Goal: Task Accomplishment & Management: Manage account settings

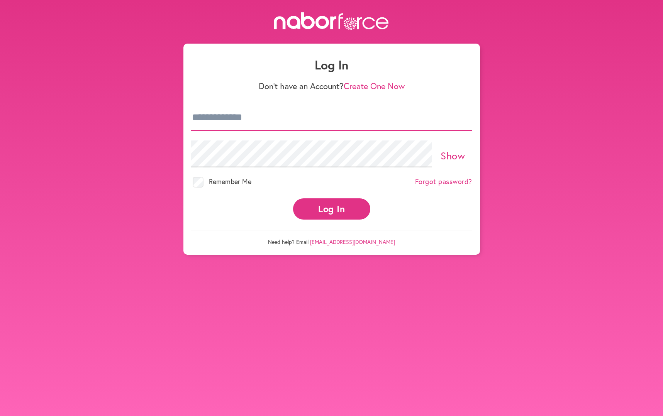
click at [246, 122] on input "email" at bounding box center [331, 117] width 281 height 27
type input "**********"
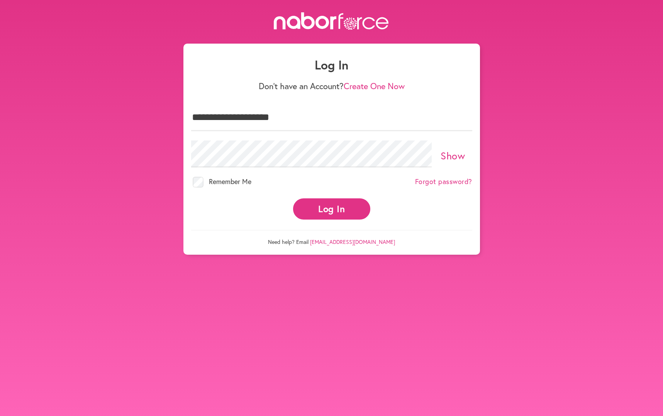
click at [446, 155] on link "Show" at bounding box center [453, 155] width 24 height 13
click at [446, 155] on link "Hide" at bounding box center [452, 155] width 21 height 13
click at [354, 213] on button "Log In" at bounding box center [331, 209] width 77 height 21
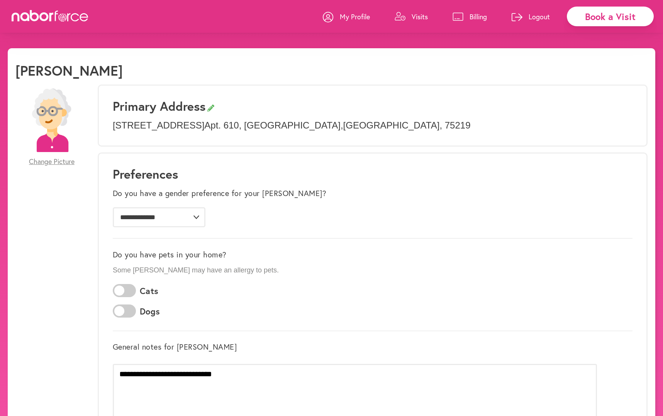
click at [415, 17] on p "Visits" at bounding box center [420, 16] width 16 height 9
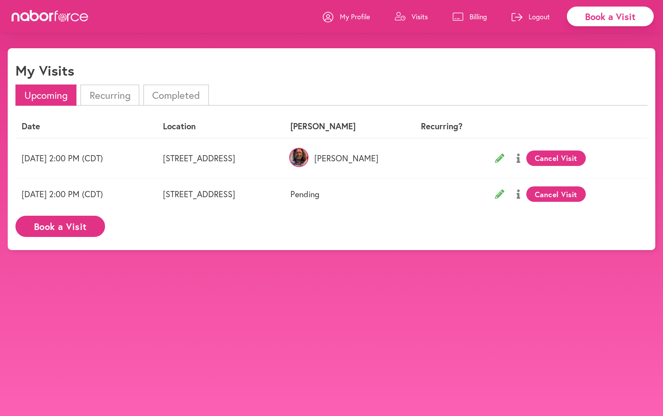
click at [520, 159] on icon at bounding box center [518, 158] width 3 height 9
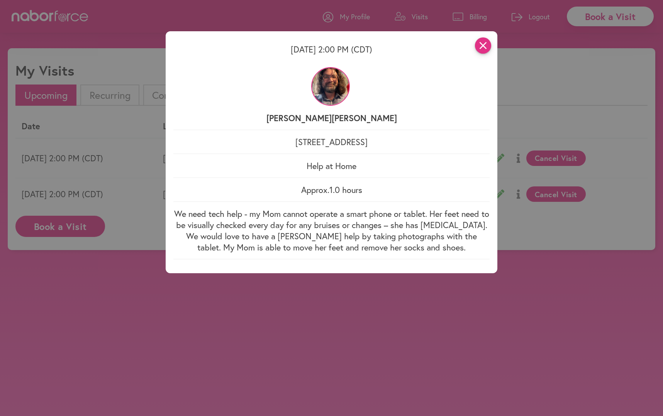
click at [479, 44] on icon "close" at bounding box center [483, 45] width 16 height 16
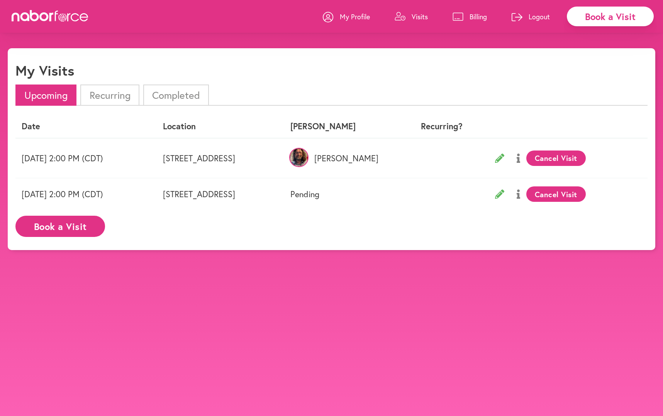
click at [520, 160] on icon at bounding box center [518, 158] width 3 height 9
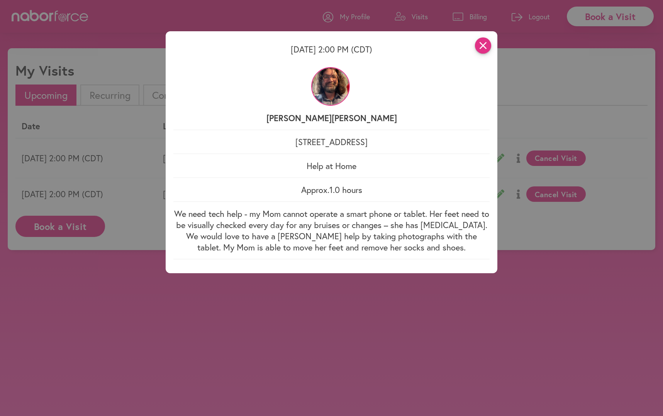
click at [485, 45] on icon "close" at bounding box center [483, 45] width 16 height 16
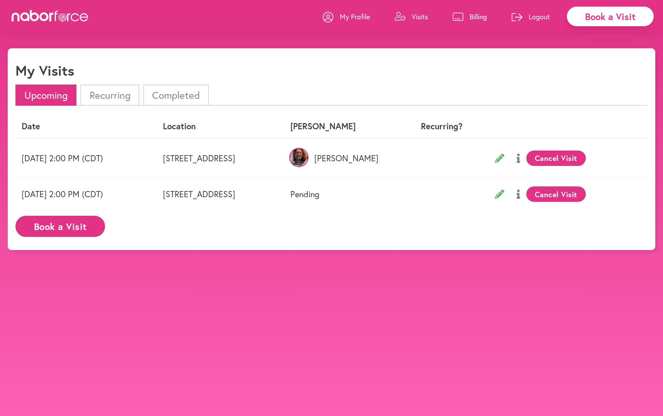
click at [485, 357] on body "close Book a Visit My Profile Visits Billing Logout close My Visits Upcoming Re…" at bounding box center [331, 256] width 663 height 416
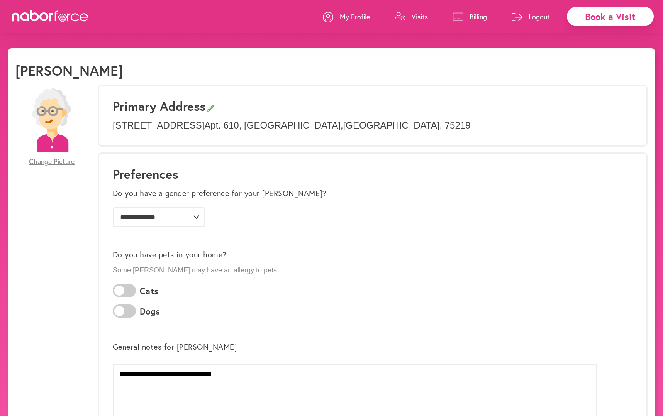
click at [537, 15] on p "Logout" at bounding box center [539, 16] width 21 height 9
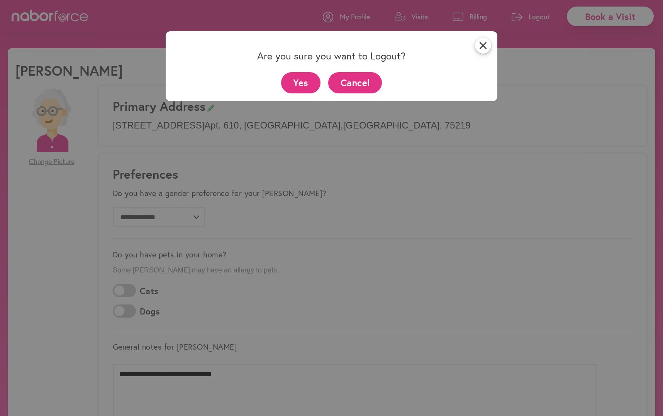
click at [296, 83] on button "Yes" at bounding box center [301, 82] width 40 height 21
